Goal: Information Seeking & Learning: Learn about a topic

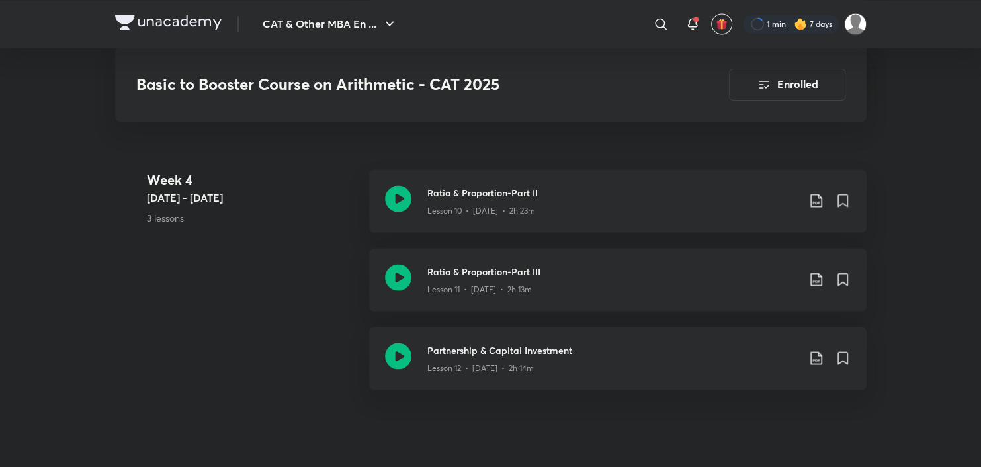
scroll to position [1662, 0]
click at [398, 281] on icon at bounding box center [398, 277] width 26 height 26
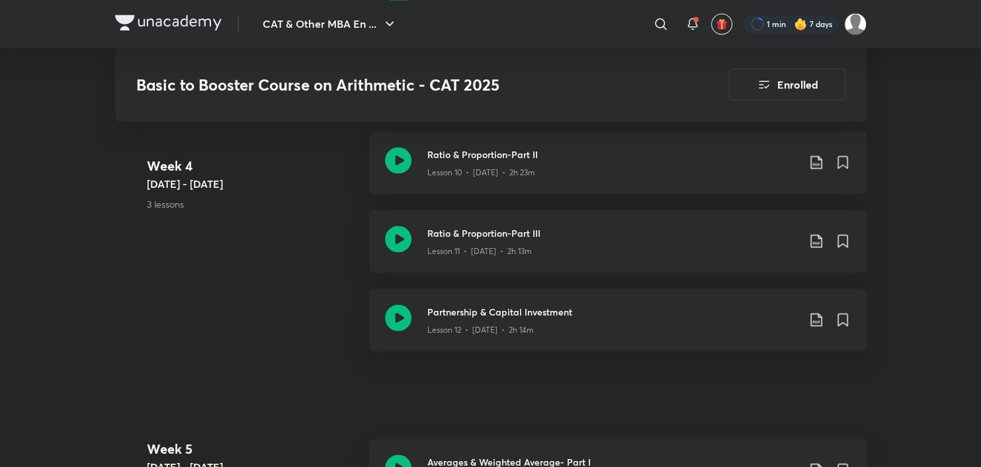
scroll to position [1844, 0]
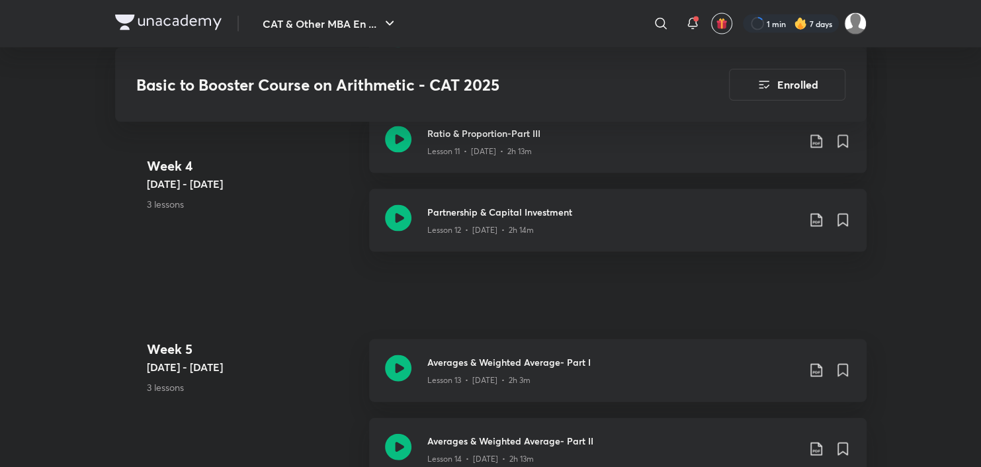
scroll to position [1734, 0]
